Goal: Navigation & Orientation: Find specific page/section

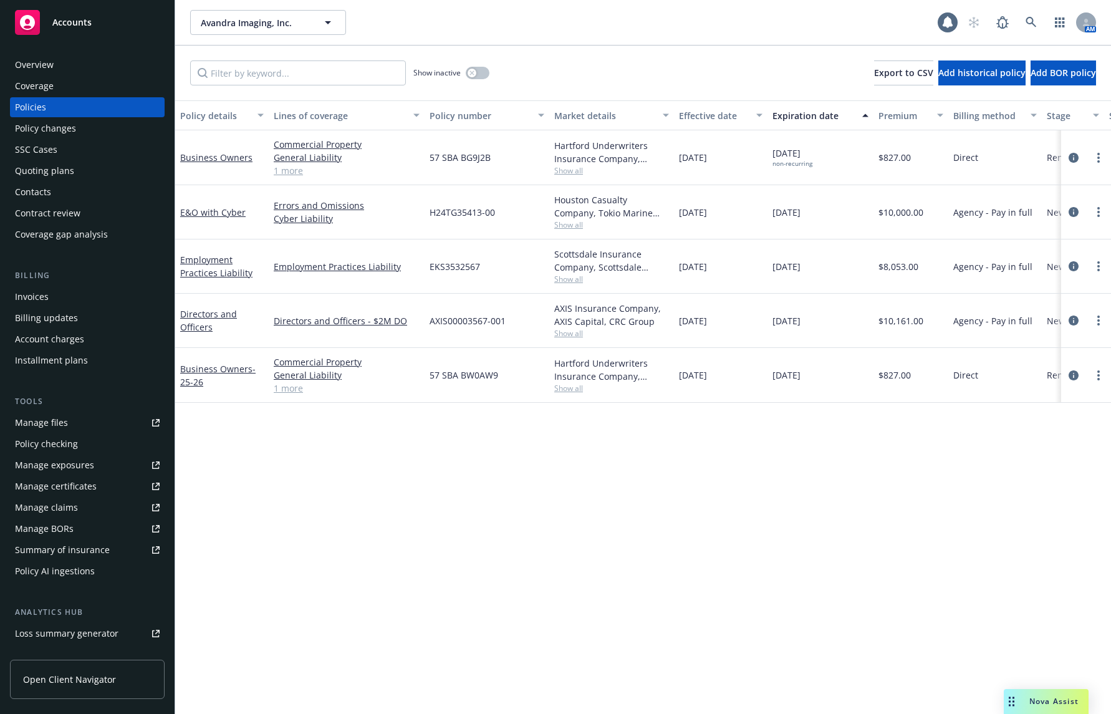
click at [59, 27] on span "Accounts" at bounding box center [71, 22] width 39 height 10
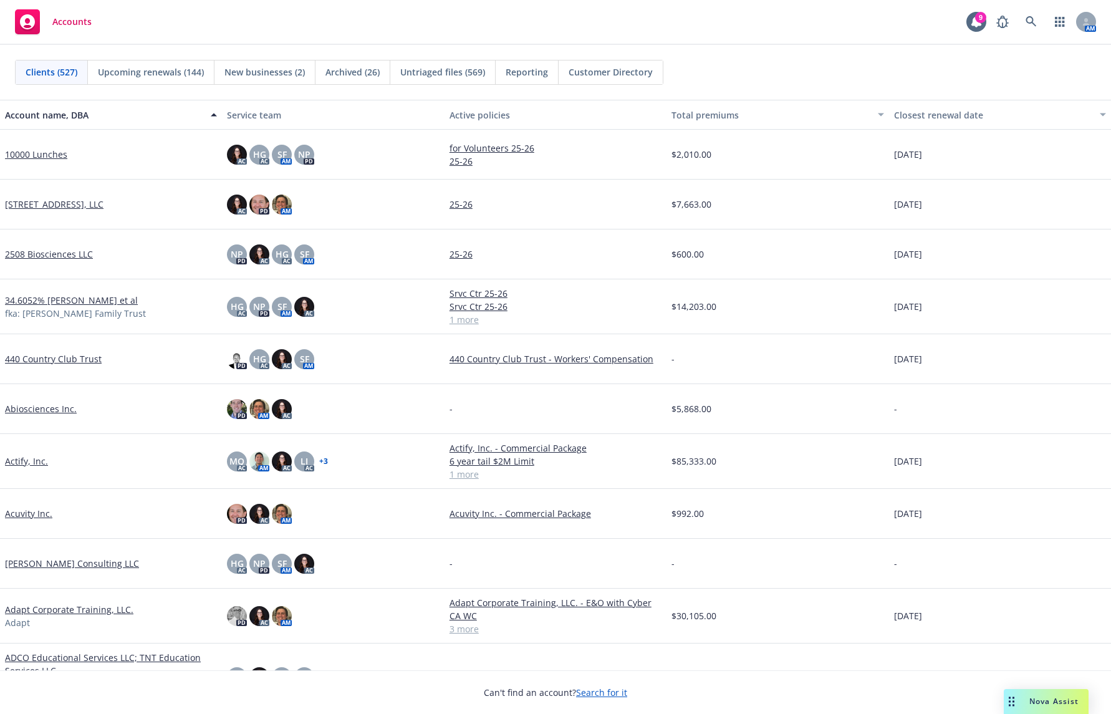
click at [695, 115] on div "Total premiums" at bounding box center [771, 115] width 198 height 13
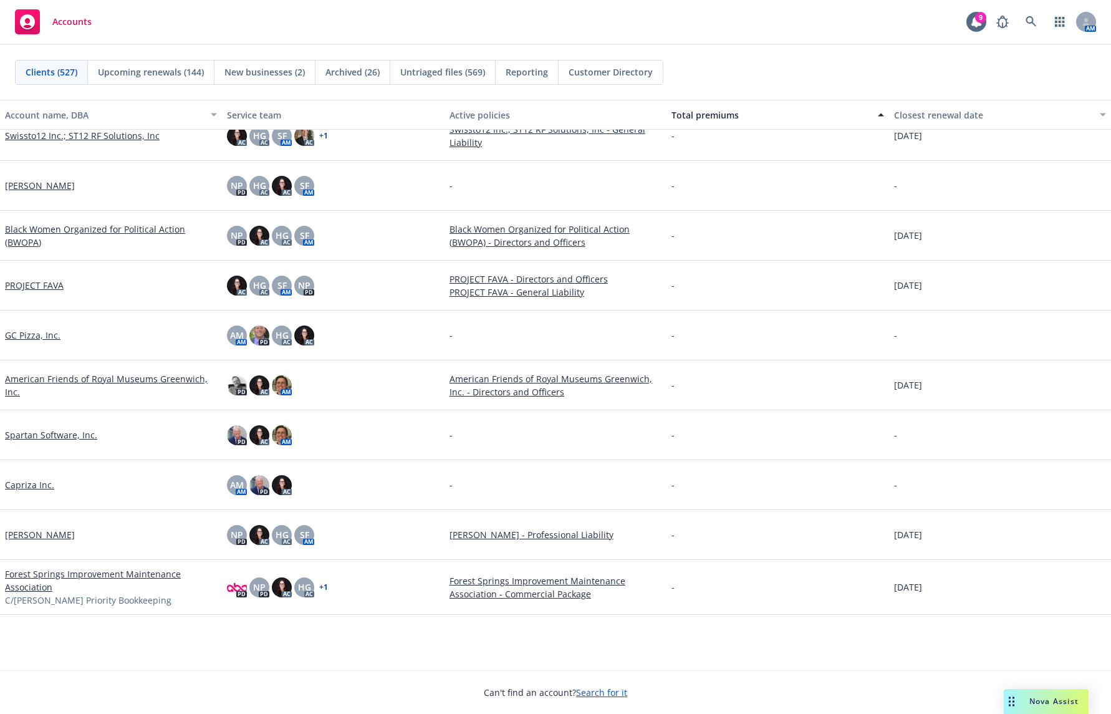
scroll to position [1060, 0]
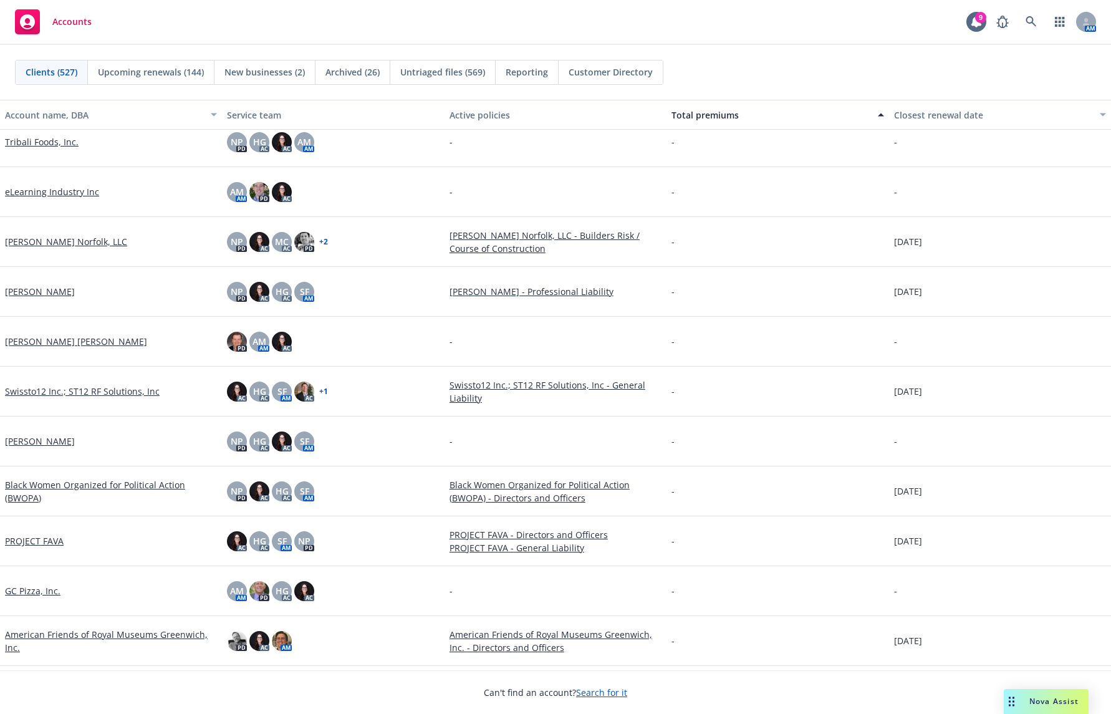
click at [514, 74] on span "Reporting" at bounding box center [527, 71] width 42 height 13
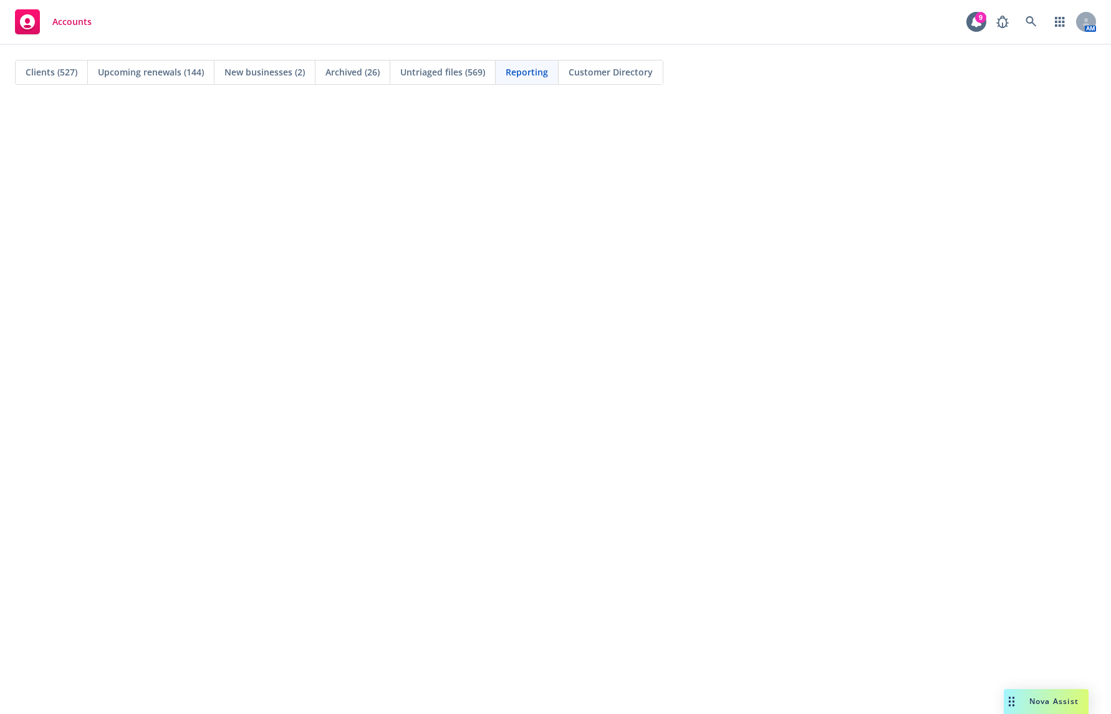
click at [62, 71] on span "Clients (527)" at bounding box center [52, 71] width 52 height 13
